Goal: Information Seeking & Learning: Learn about a topic

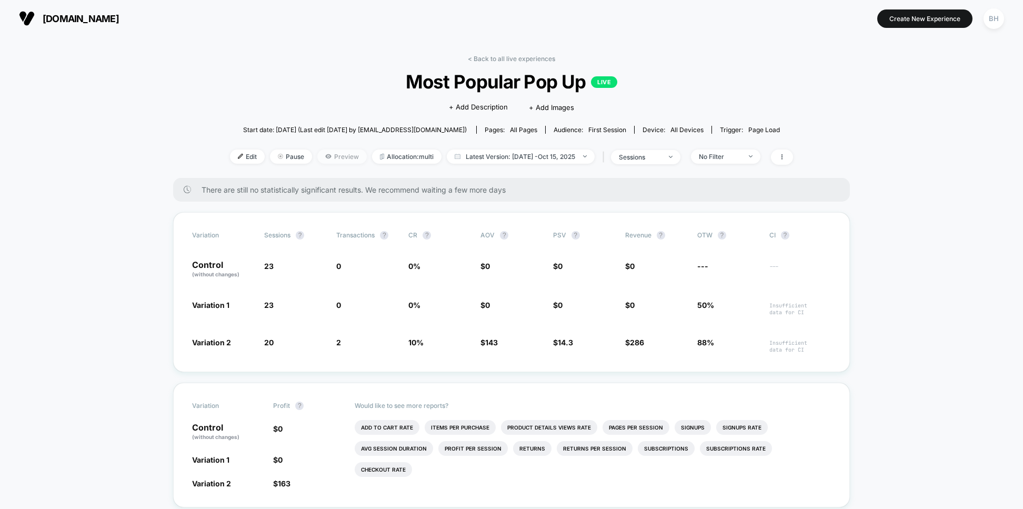
click at [317, 164] on span "Preview" at bounding box center [341, 156] width 49 height 14
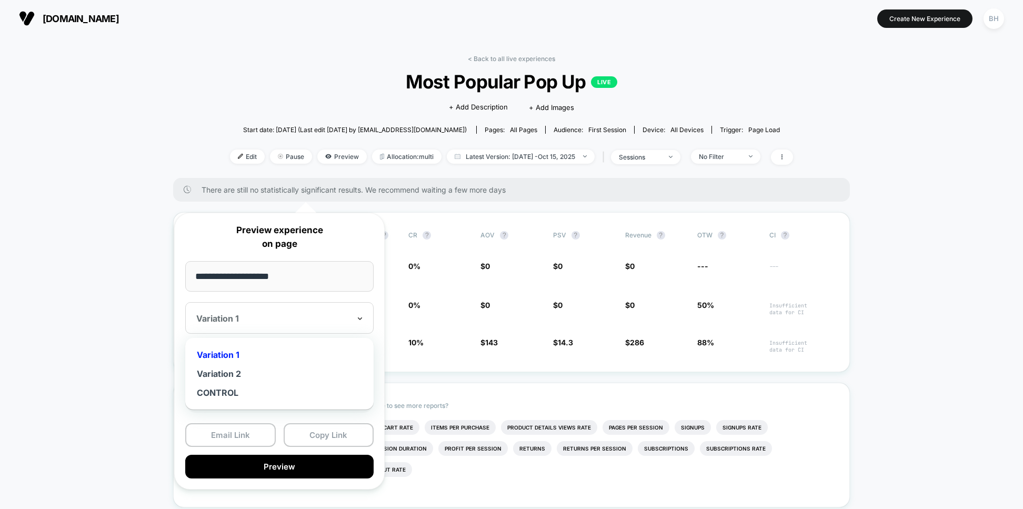
click at [363, 323] on icon at bounding box center [359, 318] width 7 height 11
click at [308, 383] on div "Variation 2" at bounding box center [279, 373] width 178 height 19
click at [363, 323] on icon at bounding box center [359, 318] width 7 height 11
click at [354, 364] on div "Variation 1" at bounding box center [279, 354] width 178 height 19
click at [363, 323] on icon at bounding box center [359, 318] width 7 height 11
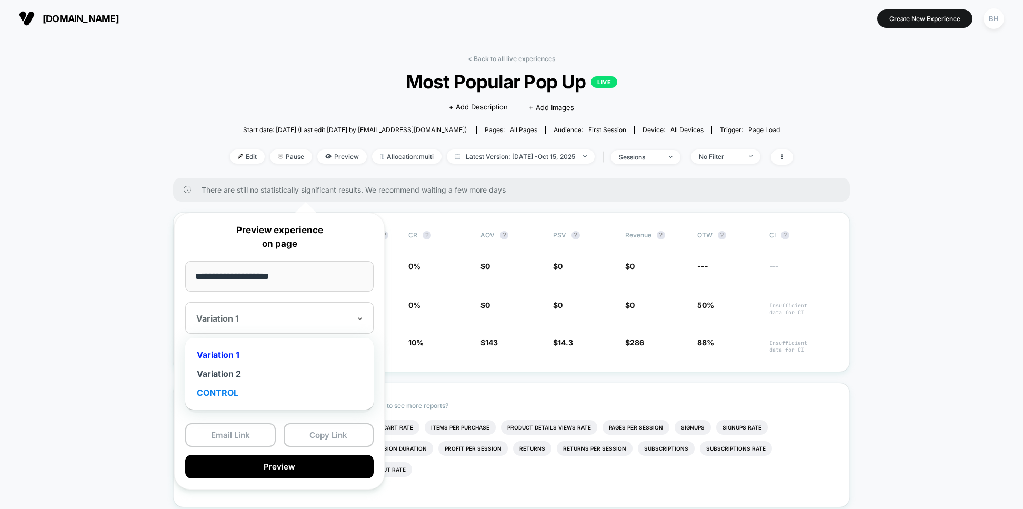
click at [368, 402] on div "CONTROL" at bounding box center [279, 392] width 178 height 19
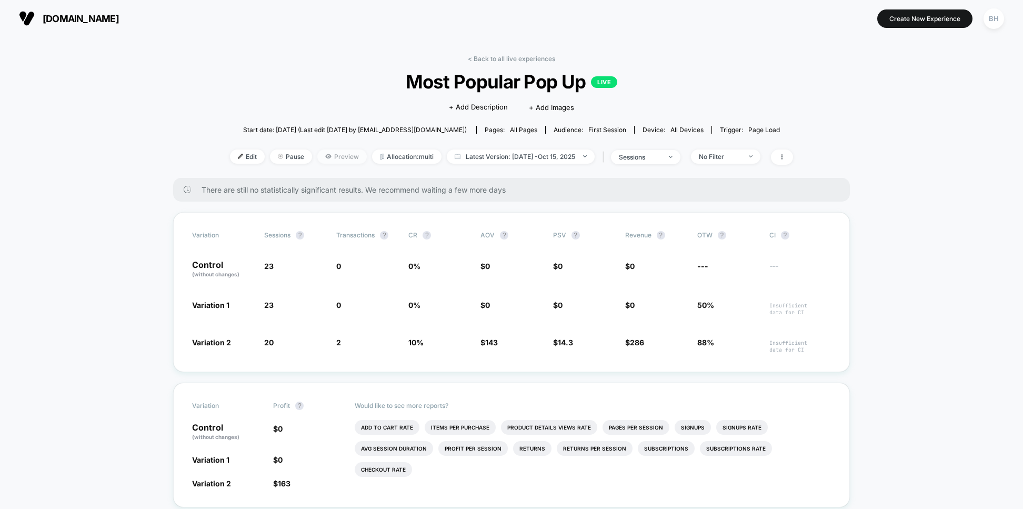
click at [317, 164] on span "Preview" at bounding box center [341, 156] width 49 height 14
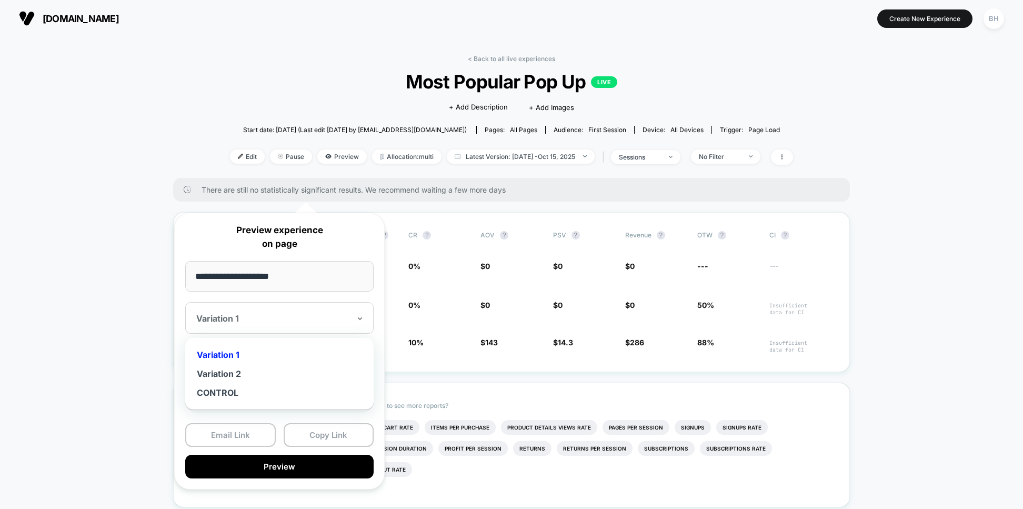
click at [286, 323] on div at bounding box center [273, 318] width 154 height 11
click at [271, 383] on div "Variation 2" at bounding box center [279, 373] width 178 height 19
click at [680, 164] on span "sessions" at bounding box center [645, 157] width 69 height 14
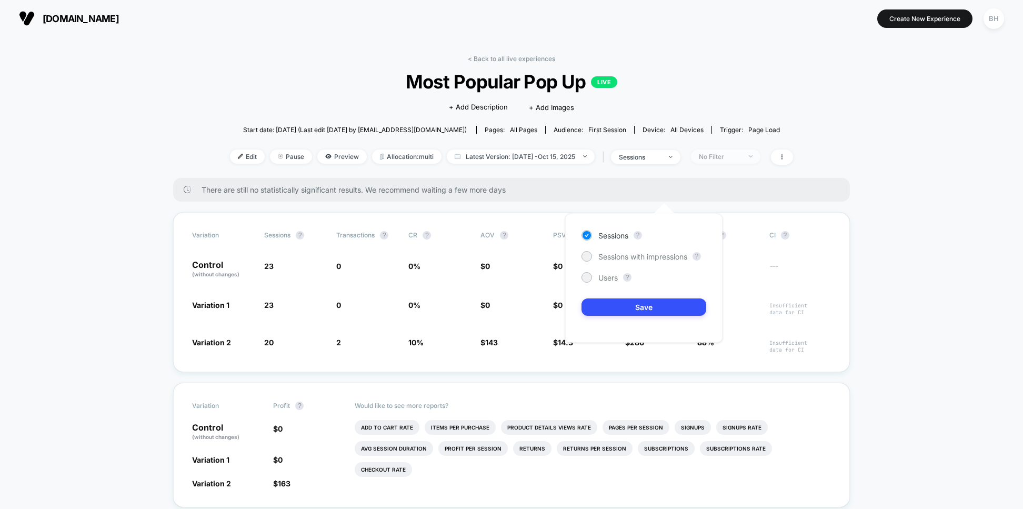
click at [760, 164] on span "No Filter" at bounding box center [725, 156] width 69 height 14
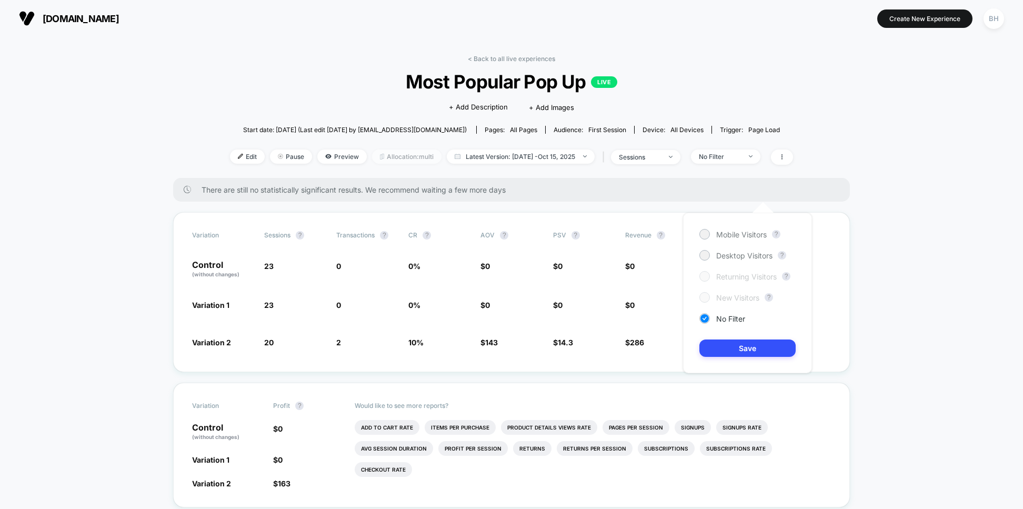
click at [372, 164] on span "Allocation: multi" at bounding box center [406, 156] width 69 height 14
click at [317, 164] on span "Preview" at bounding box center [341, 156] width 49 height 14
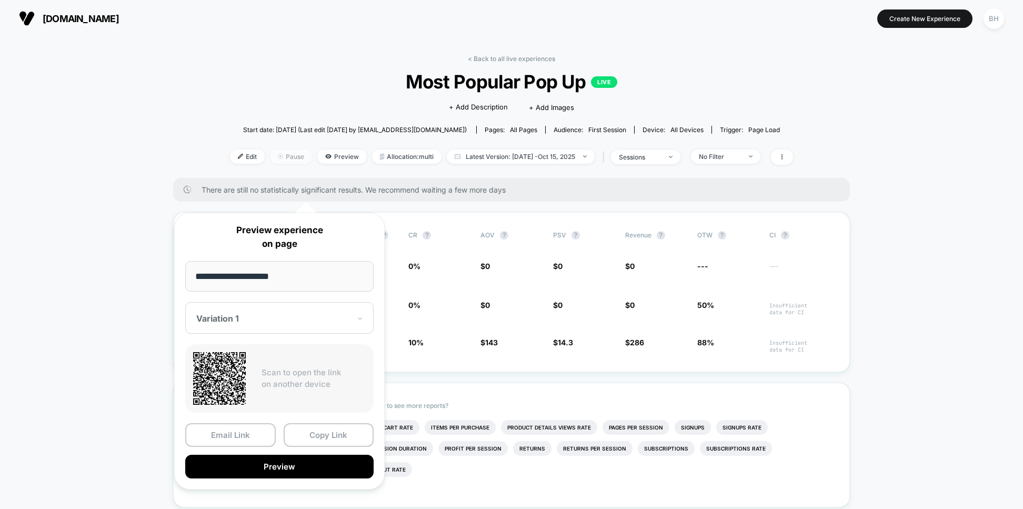
click at [270, 164] on span "Pause" at bounding box center [291, 156] width 42 height 14
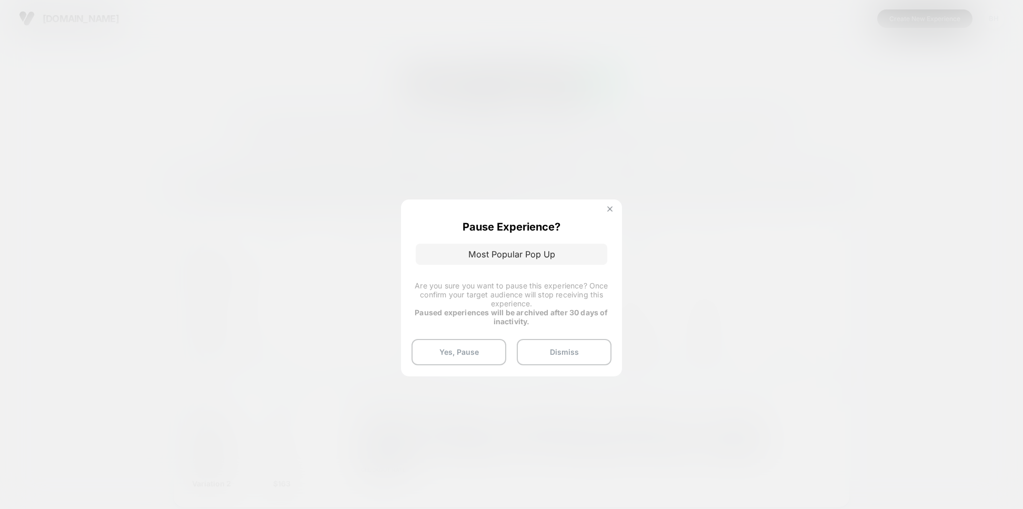
click at [607, 209] on img at bounding box center [609, 208] width 5 height 5
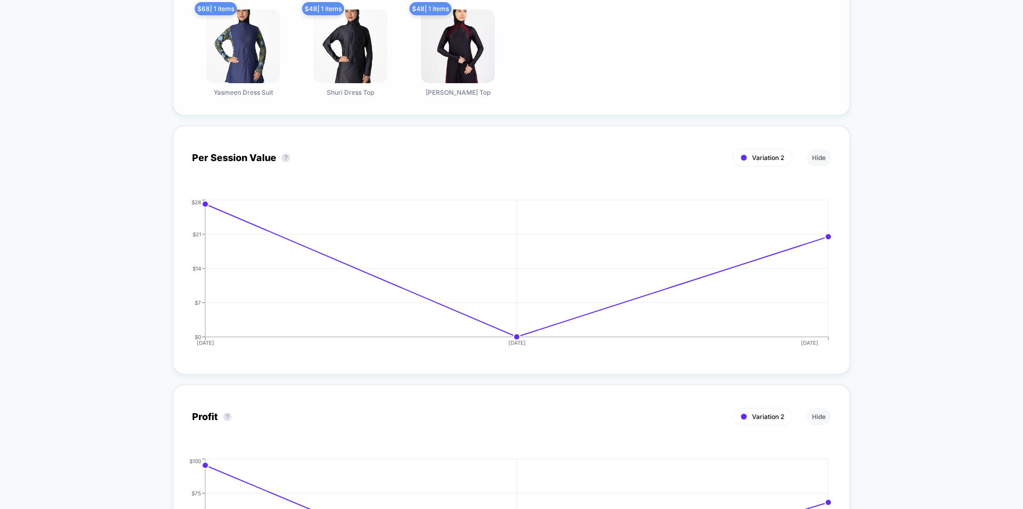
scroll to position [860, 0]
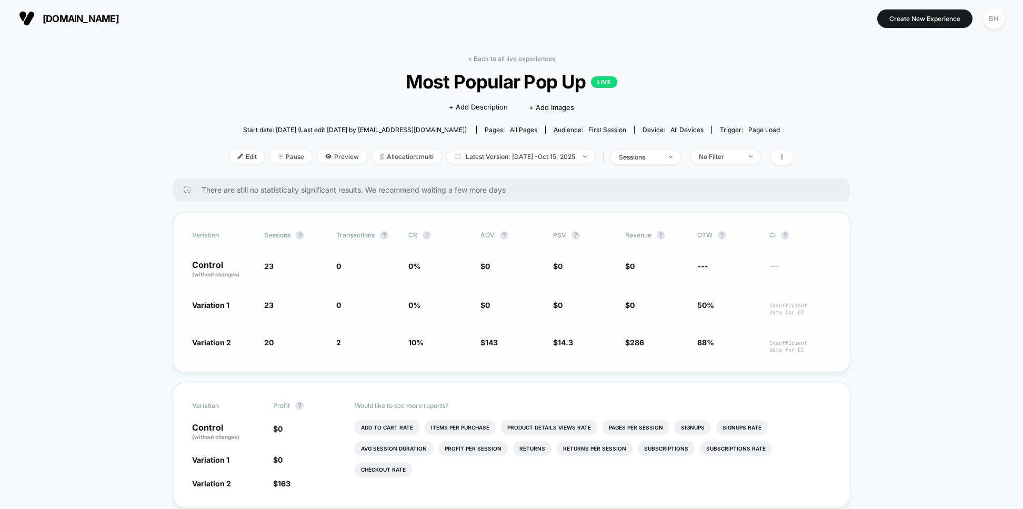
scroll to position [0, 0]
